Goal: Transaction & Acquisition: Obtain resource

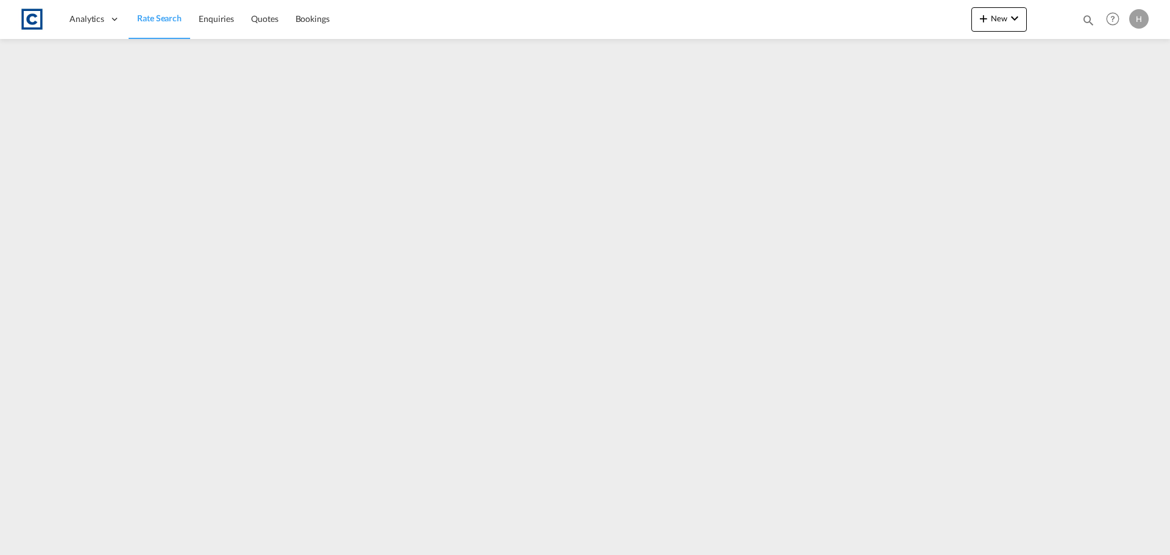
click at [159, 18] on span "Rate Search" at bounding box center [159, 18] width 44 height 10
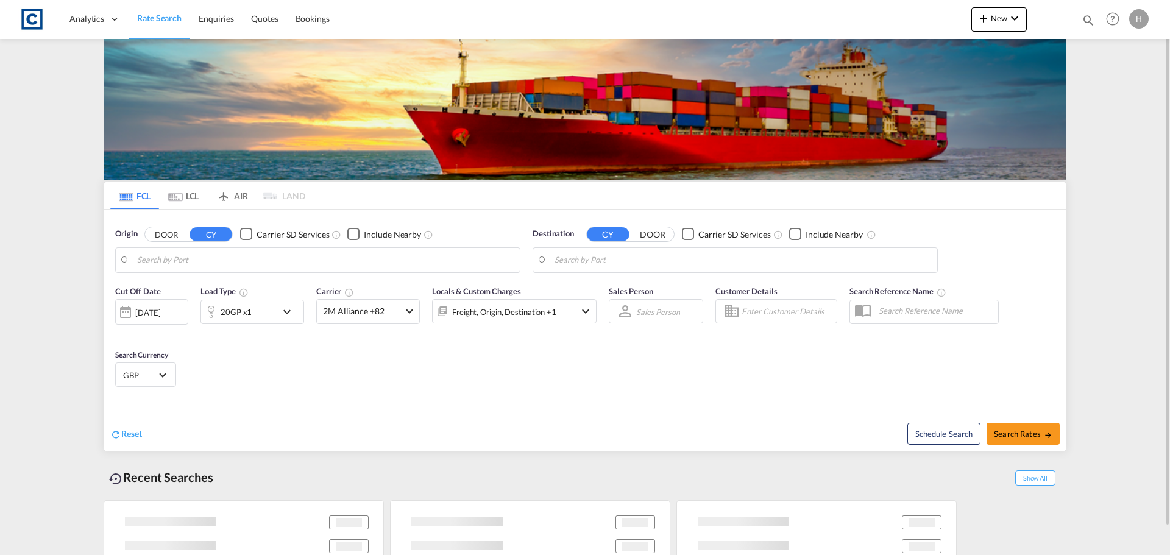
type input "GB-SK7, Stockport"
type input "Shuwaikh, KWSWK"
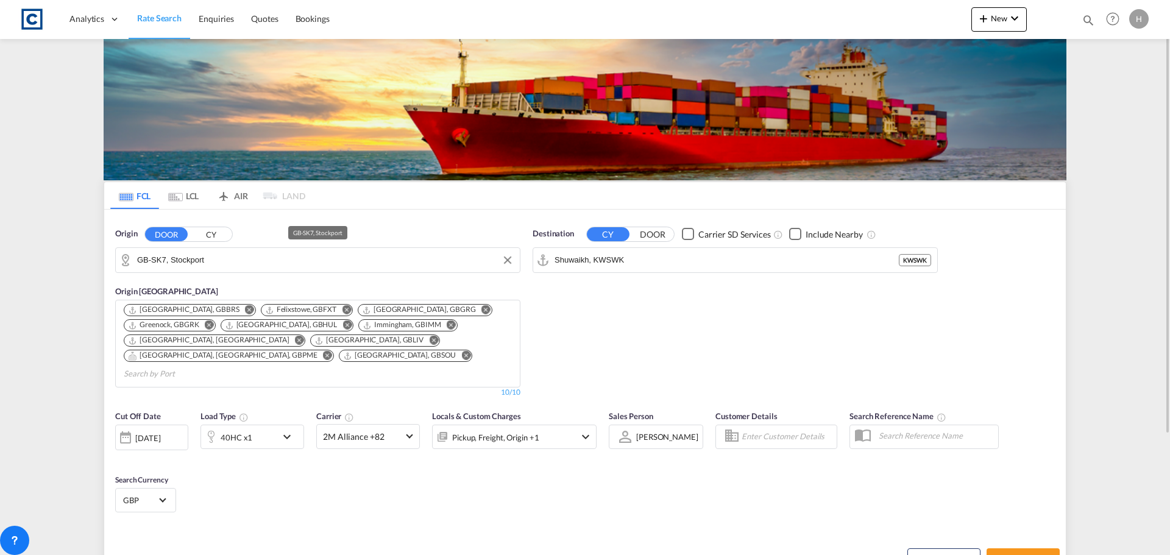
click at [256, 264] on input "GB-SK7, Stockport" at bounding box center [325, 260] width 377 height 18
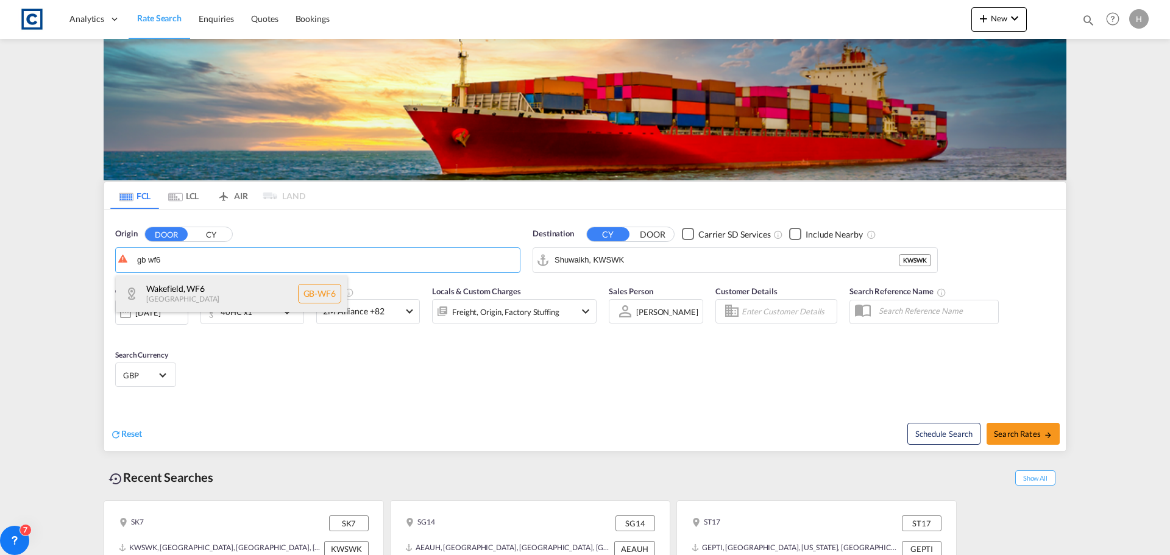
click at [246, 285] on div "[GEOGRAPHIC_DATA] , WF6 [GEOGRAPHIC_DATA] [GEOGRAPHIC_DATA]-WF6" at bounding box center [232, 293] width 232 height 37
type input "GB-WF6, [GEOGRAPHIC_DATA]"
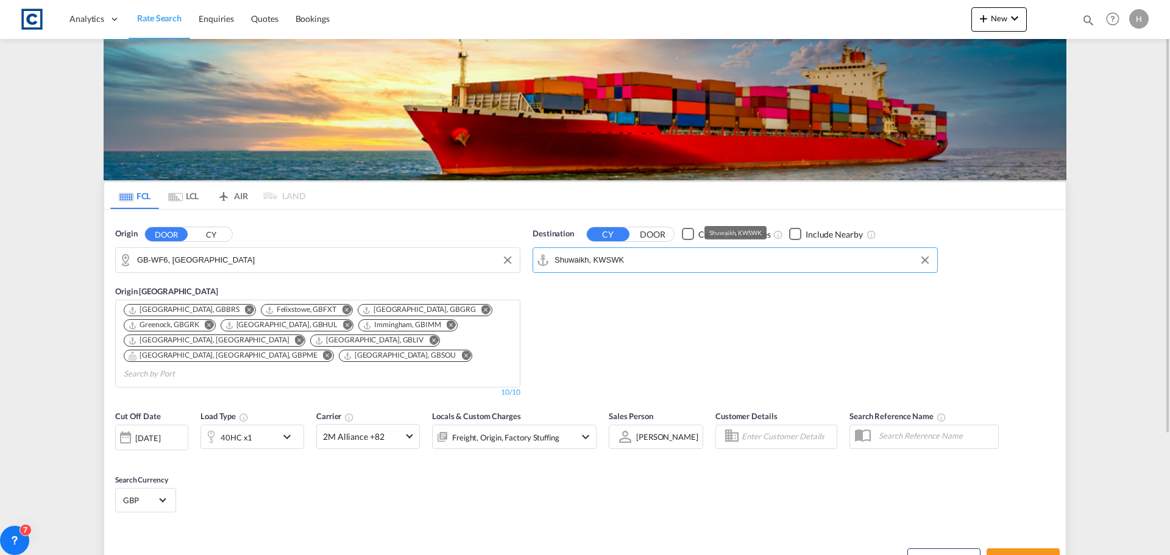
click at [695, 258] on input "Shuwaikh, KWSWK" at bounding box center [743, 260] width 377 height 18
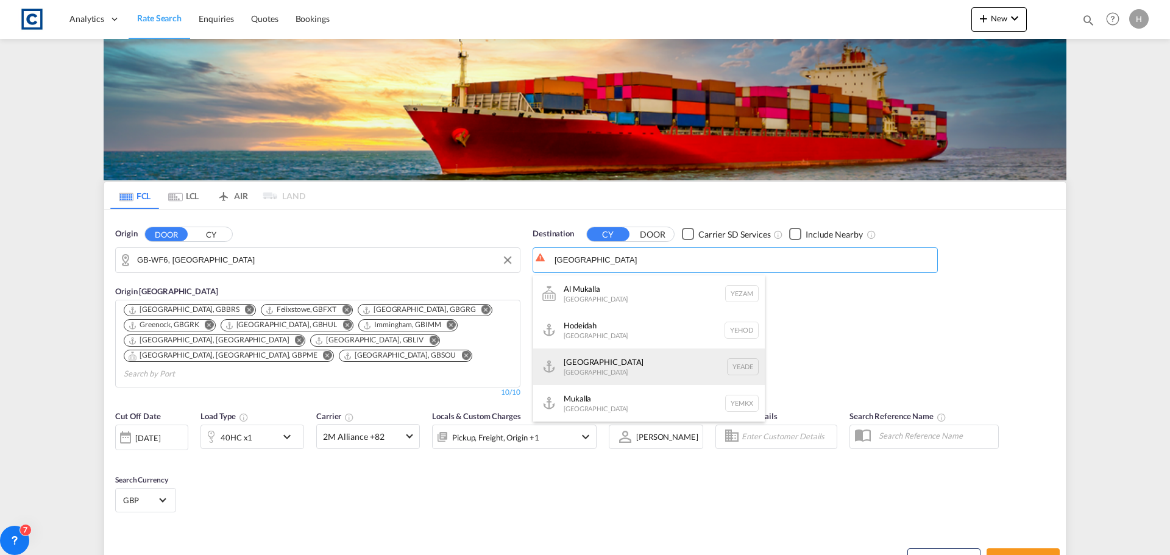
click at [683, 372] on div "Aden [GEOGRAPHIC_DATA] [GEOGRAPHIC_DATA]" at bounding box center [649, 367] width 232 height 37
type input "Aden, YEADE"
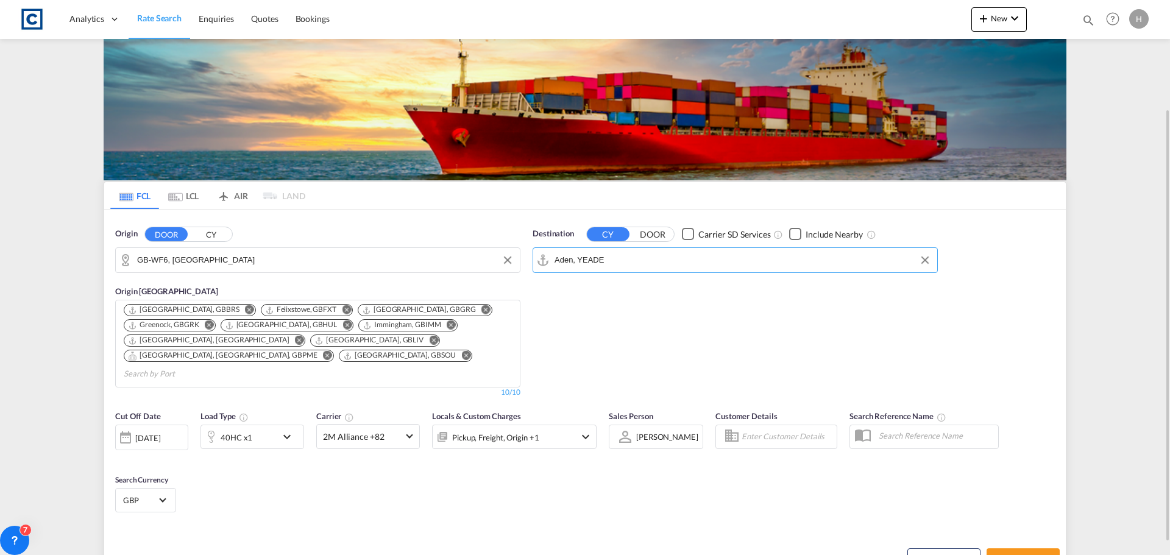
scroll to position [122, 0]
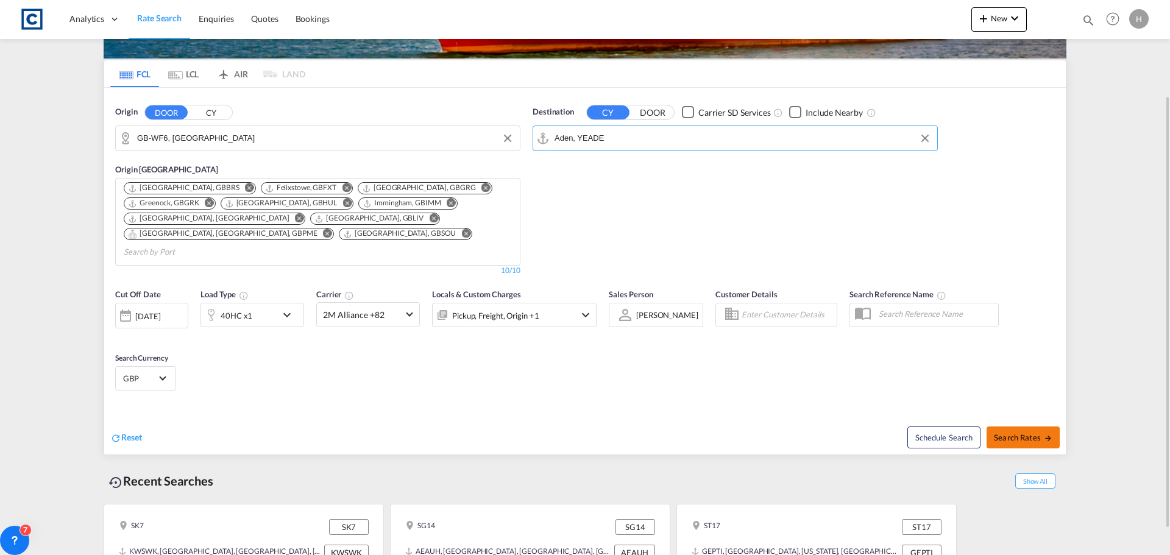
click at [1035, 427] on button "Search Rates" at bounding box center [1023, 438] width 73 height 22
type input "WF6 to YEADE / [DATE]"
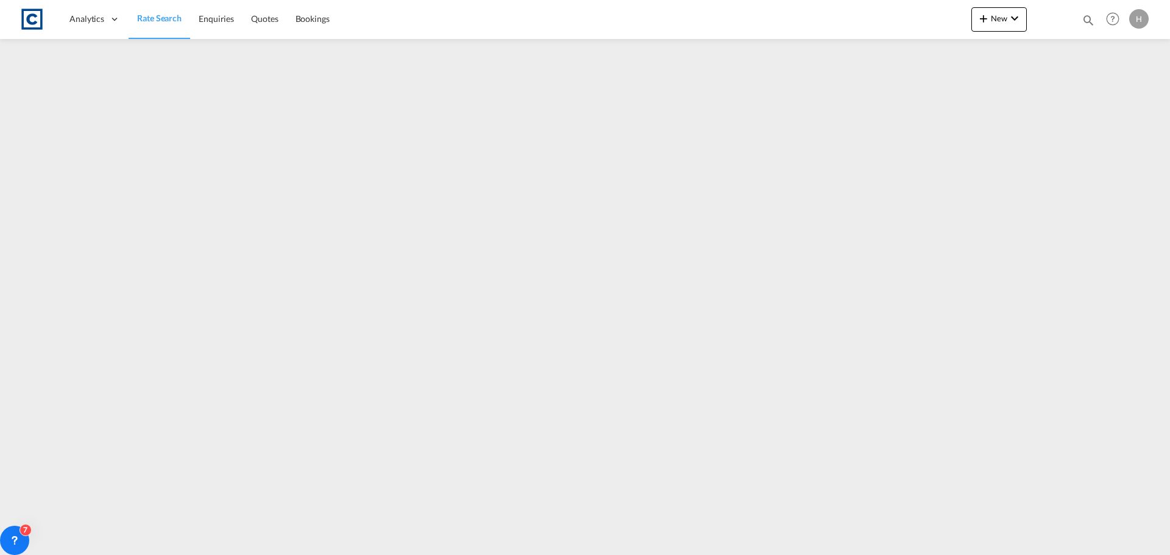
click at [139, 19] on span "Rate Search" at bounding box center [159, 18] width 44 height 10
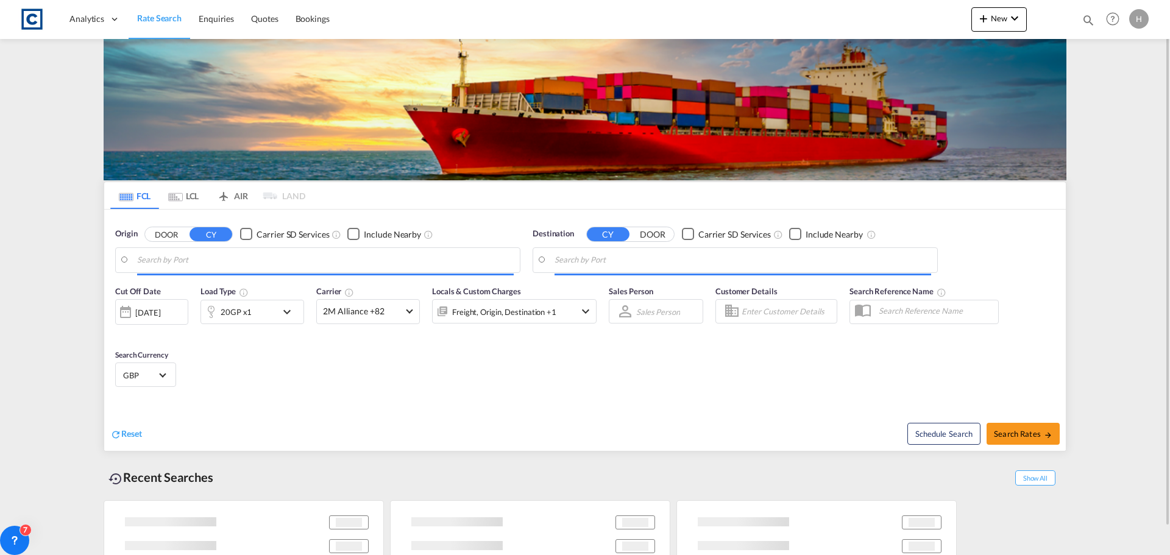
type input "GB-WF6, [GEOGRAPHIC_DATA]"
type input "Aden, YEADE"
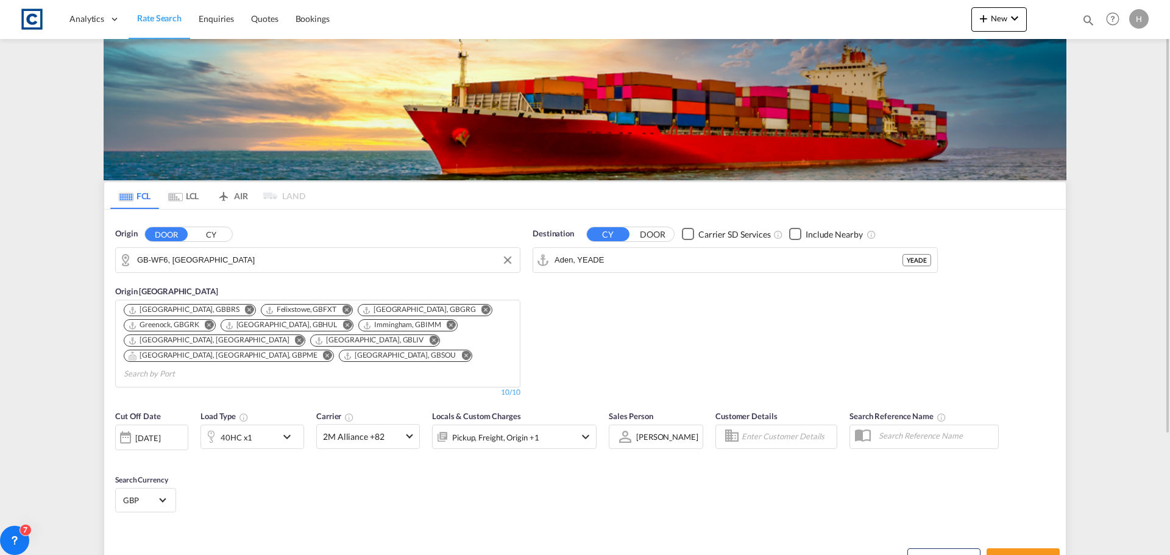
drag, startPoint x: 215, startPoint y: 264, endPoint x: 230, endPoint y: 262, distance: 15.4
click at [215, 264] on input "GB-WF6, [GEOGRAPHIC_DATA]" at bounding box center [325, 260] width 377 height 18
click at [241, 259] on input "GB-WF6, [GEOGRAPHIC_DATA]" at bounding box center [325, 260] width 377 height 18
drag, startPoint x: 246, startPoint y: 259, endPoint x: 51, endPoint y: 248, distance: 195.3
click at [51, 248] on md-content "Analytics Dashboard Rate Search Enquiries Quotes Bookings New Quote Bookings" at bounding box center [585, 277] width 1170 height 555
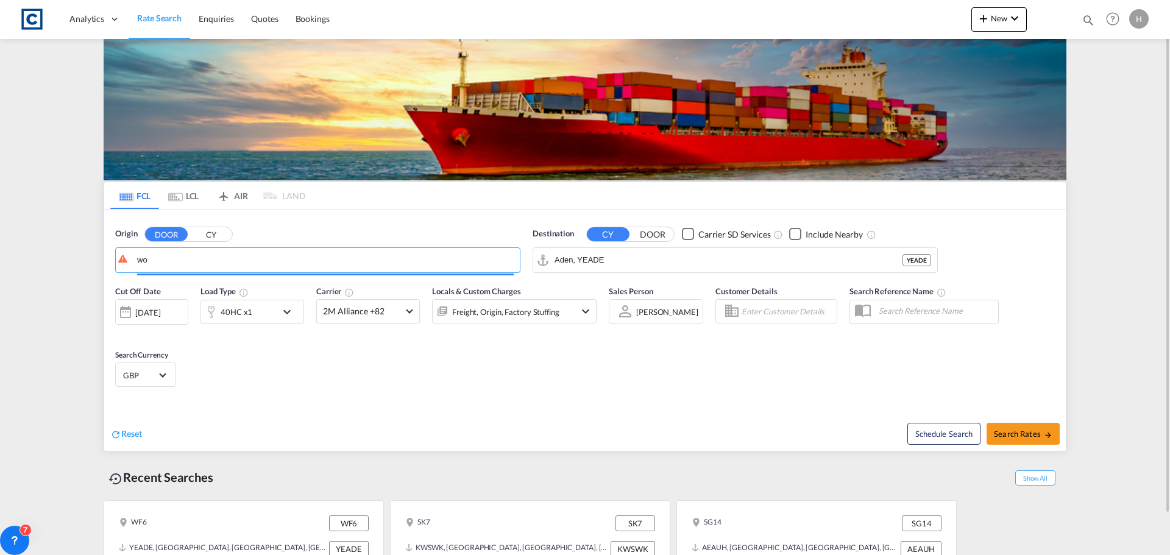
type input "w"
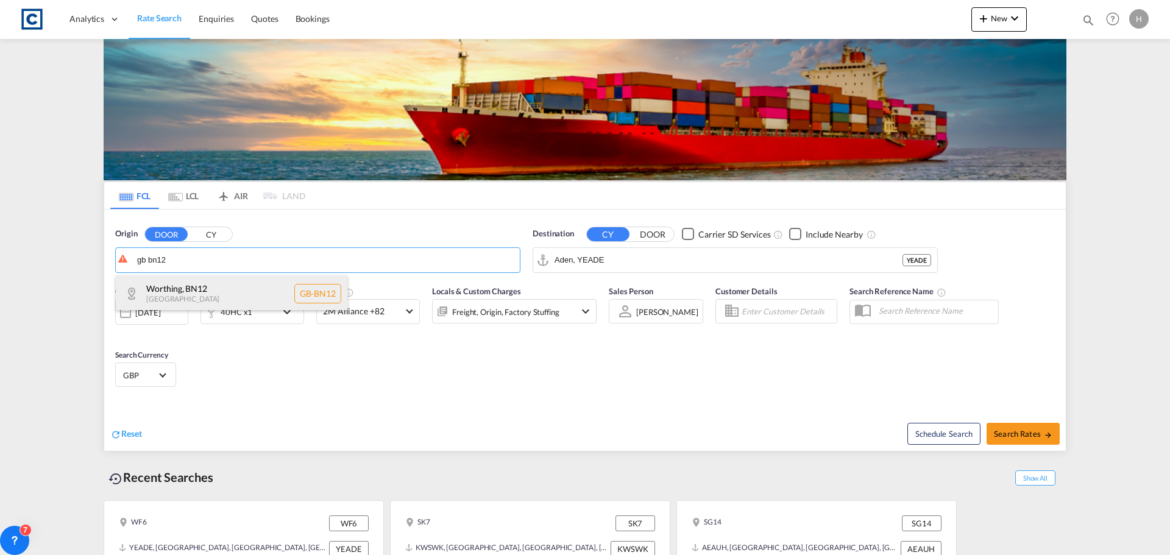
click at [270, 292] on div "Worthing , BN12 [GEOGRAPHIC_DATA] [GEOGRAPHIC_DATA]-BN12" at bounding box center [232, 293] width 232 height 37
type input "GB-BN12, Worthing"
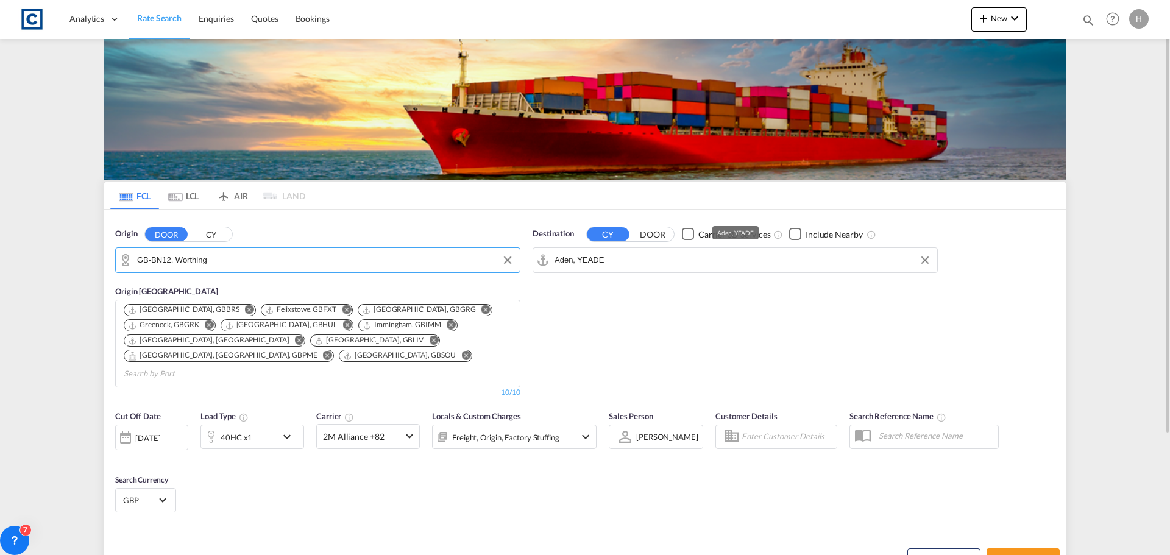
click at [706, 263] on input "Aden, YEADE" at bounding box center [743, 260] width 377 height 18
click at [700, 289] on div "Nanshan [GEOGRAPHIC_DATA] CNNSH" at bounding box center [649, 293] width 232 height 37
type input "Nanshan, CNNSH"
click at [686, 261] on input "Nanshan, CNNSH" at bounding box center [743, 260] width 377 height 18
click at [666, 264] on input "Nanshan, CNNSH" at bounding box center [743, 260] width 377 height 18
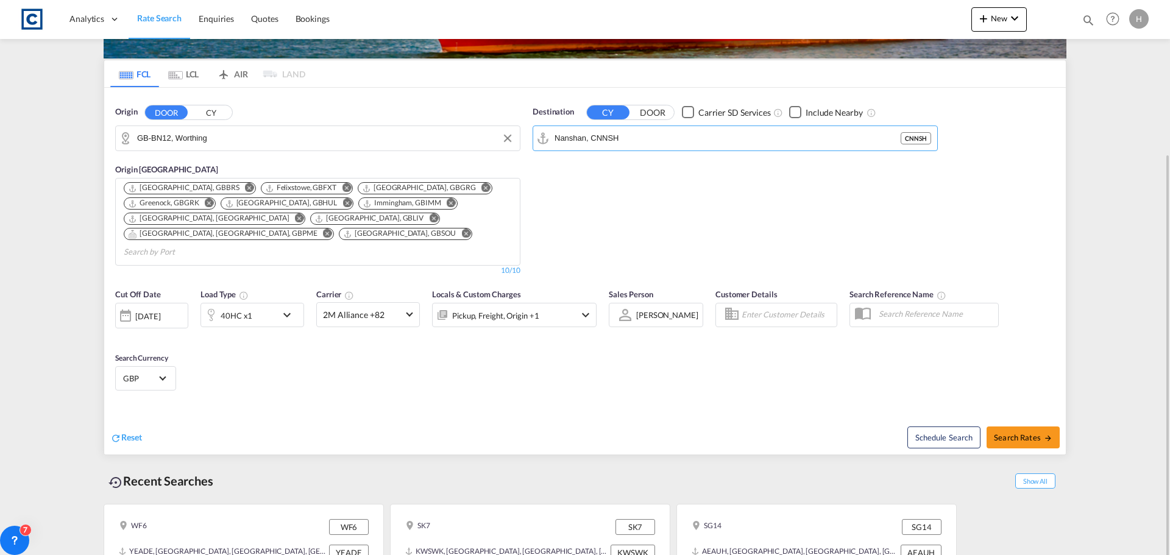
scroll to position [155, 0]
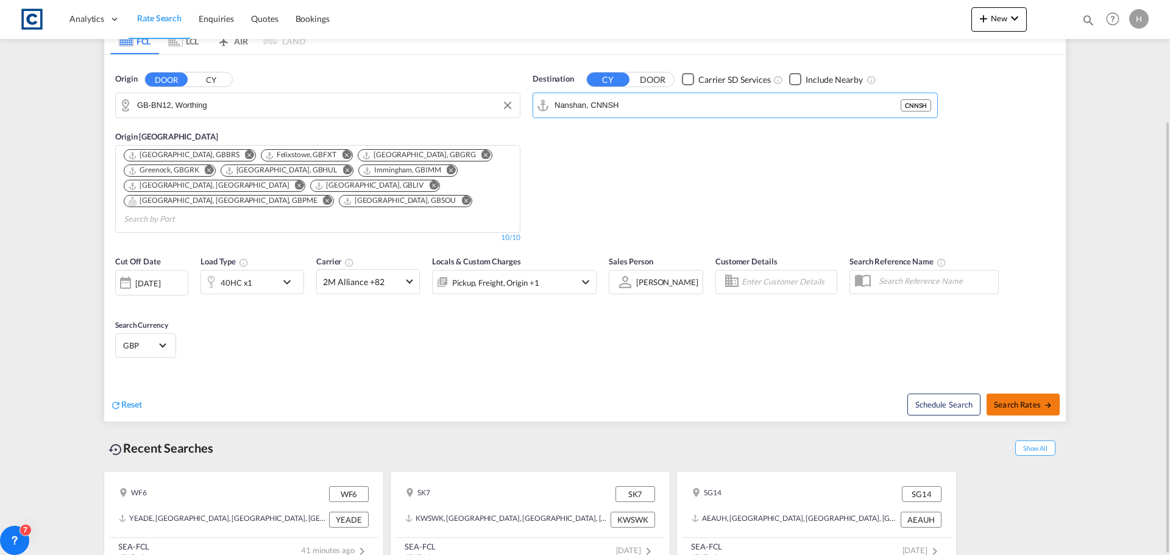
click at [1021, 400] on span "Search Rates" at bounding box center [1023, 405] width 59 height 10
type input "BN12 to CNNSH / [DATE]"
